Goal: Contribute content

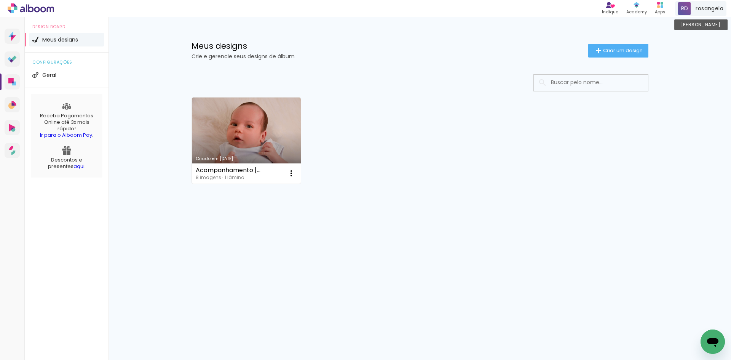
click at [695, 11] on span "rosangela" at bounding box center [709, 9] width 28 height 8
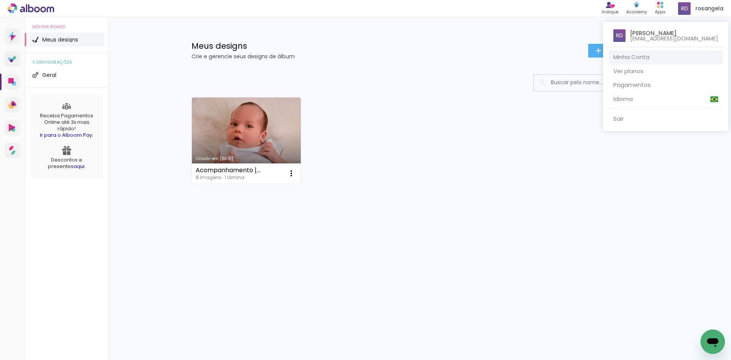
click at [680, 53] on link "Minha Conta" at bounding box center [665, 57] width 114 height 14
click at [230, 119] on div at bounding box center [365, 180] width 731 height 360
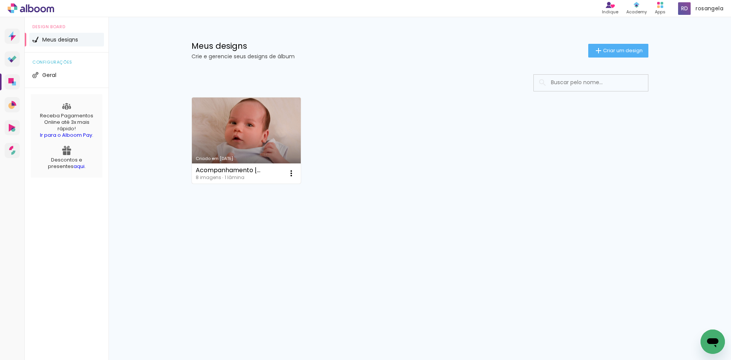
click at [245, 129] on link "Criado em [DATE]" at bounding box center [246, 140] width 109 height 86
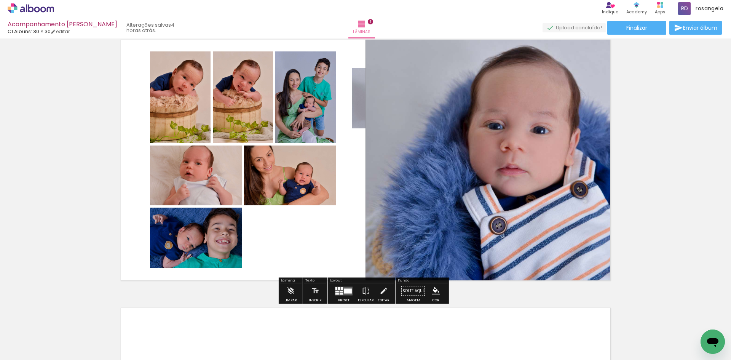
scroll to position [38, 0]
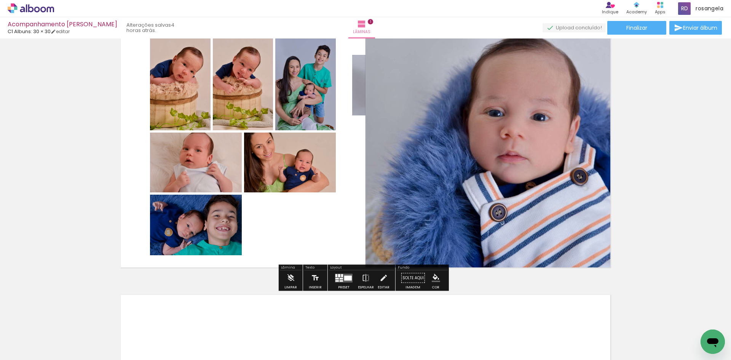
click at [317, 277] on iron-icon at bounding box center [315, 277] width 8 height 15
click at [319, 274] on paper-button "Inserir" at bounding box center [315, 279] width 17 height 19
